Goal: Task Accomplishment & Management: Use online tool/utility

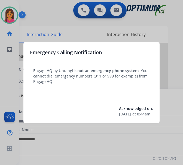
click at [11, 16] on div at bounding box center [91, 82] width 183 height 165
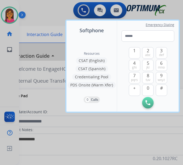
click at [11, 16] on div at bounding box center [91, 82] width 183 height 165
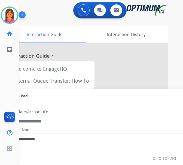
click at [11, 16] on img at bounding box center [9, 15] width 15 height 15
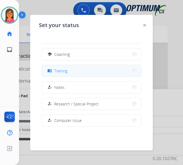
scroll to position [82, 0]
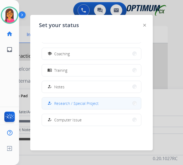
click at [54, 103] on div "how_to_reg" at bounding box center [50, 103] width 8 height 7
